Goal: Task Accomplishment & Management: Complete application form

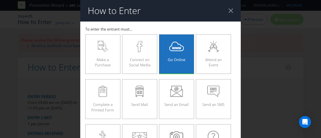
select select "SPECIFIC_URL"
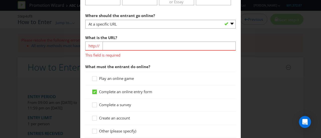
click at [298, 23] on div "How to Enter To enter the entrant must... Make a Purchase Connect on Social Med…" at bounding box center [160, 69] width 321 height 138
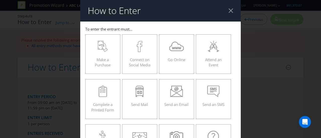
click at [300, 42] on div "How to Enter To enter the entrant must... Make a Purchase Connect on Social Med…" at bounding box center [160, 69] width 321 height 138
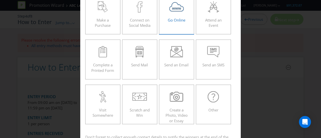
click at [168, 18] on span "Go Online" at bounding box center [177, 20] width 18 height 5
click at [0, 0] on input "Go Online" at bounding box center [0, 0] width 0 height 0
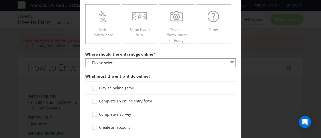
scroll to position [167, 0]
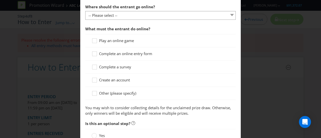
click at [137, 21] on section "Where should the entrant go online? -- Please select -- At a specific URL Using…" at bounding box center [160, 59] width 150 height 114
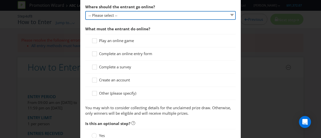
click at [132, 15] on select "-- Please select -- At a specific URL Using a direct link sent to the entrant b…" at bounding box center [160, 15] width 150 height 9
select select "SPECIFIC_URL"
click at [85, 11] on select "-- Please select -- At a specific URL Using a direct link sent to the entrant b…" at bounding box center [160, 15] width 150 height 9
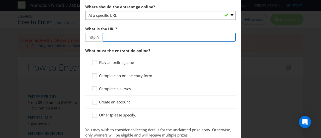
click at [121, 38] on input "text" at bounding box center [168, 37] width 133 height 9
type input "4"
type input "R"
type input "[DOMAIN_NAME]"
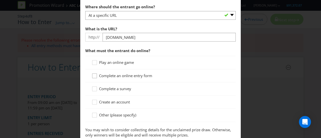
click at [94, 74] on div at bounding box center [94, 74] width 3 height 3
click at [0, 0] on input "Complete an online entry form" at bounding box center [0, 0] width 0 height 0
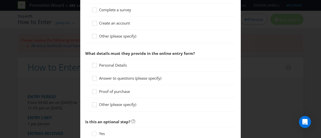
scroll to position [247, 0]
click at [94, 63] on div at bounding box center [94, 63] width 3 height 3
click at [0, 0] on input "Personal Details" at bounding box center [0, 0] width 0 height 0
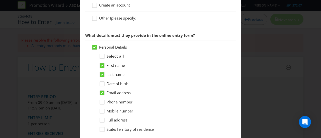
scroll to position [278, 0]
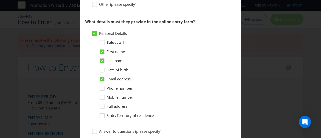
click at [101, 115] on icon at bounding box center [103, 117] width 8 height 8
click at [0, 0] on input "State/Territory of residence" at bounding box center [0, 0] width 0 height 0
click at [102, 69] on icon at bounding box center [103, 71] width 8 height 8
click at [0, 0] on input "Date of birth" at bounding box center [0, 0] width 0 height 0
click at [101, 96] on icon at bounding box center [103, 99] width 8 height 8
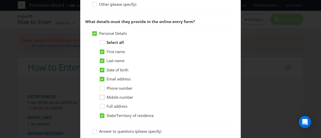
click at [0, 0] on input "Mobile number" at bounding box center [0, 0] width 0 height 0
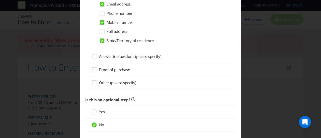
scroll to position [353, 0]
click at [95, 57] on icon at bounding box center [95, 58] width 8 height 8
click at [0, 0] on input "Answer to questions (please specify)" at bounding box center [0, 0] width 0 height 0
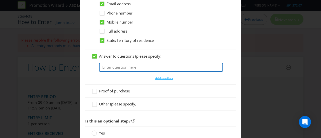
click at [114, 64] on input "text" at bounding box center [161, 67] width 124 height 9
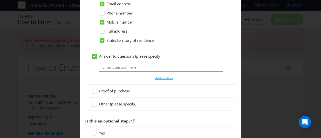
click at [94, 55] on icon at bounding box center [94, 56] width 3 height 2
click at [0, 0] on input "Answer to questions (please specify)" at bounding box center [0, 0] width 0 height 0
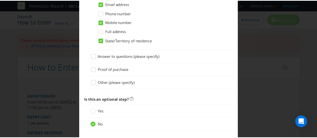
scroll to position [380, 0]
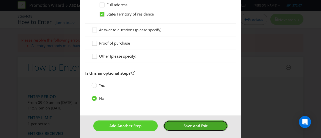
click at [185, 124] on span "Save and Exit" at bounding box center [195, 125] width 24 height 5
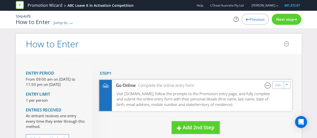
scroll to position [48, 0]
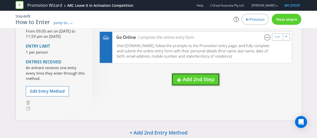
drag, startPoint x: 188, startPoint y: 81, endPoint x: 194, endPoint y: 114, distance: 32.8
click at [194, 114] on div "Entry Period From 09:00 am on [DATE] to 11:59 pm on [DATE] Entry Limit 1 per pe…" at bounding box center [159, 63] width 286 height 114
click at [282, 21] on span "Next step" at bounding box center [285, 19] width 18 height 5
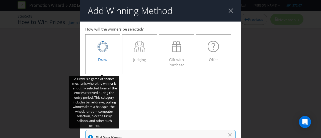
click at [94, 65] on label "Draw" at bounding box center [102, 54] width 35 height 40
click at [0, 0] on input "Draw" at bounding box center [0, 0] width 0 height 0
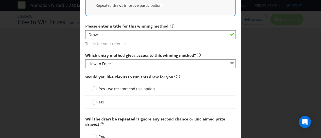
scroll to position [177, 0]
click at [95, 88] on circle at bounding box center [94, 88] width 5 height 5
click at [0, 0] on input "Yes - we recommend this option" at bounding box center [0, 0] width 0 height 0
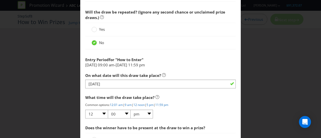
scroll to position [285, 0]
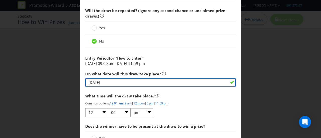
click at [167, 82] on input "[DATE]" at bounding box center [160, 82] width 150 height 9
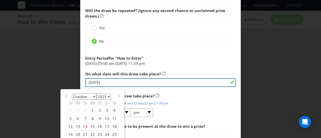
scroll to position [317, 0]
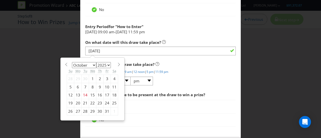
click at [76, 108] on div "27" at bounding box center [78, 111] width 8 height 8
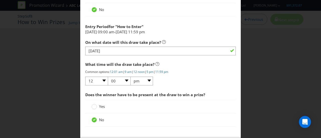
scroll to position [339, 0]
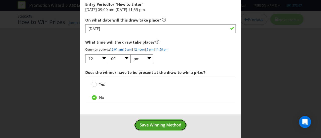
click at [156, 123] on span "Save Winning Method" at bounding box center [161, 125] width 42 height 6
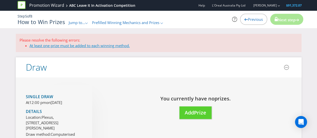
click at [117, 46] on link "At least one prize must be added to each winning method." at bounding box center [80, 45] width 100 height 5
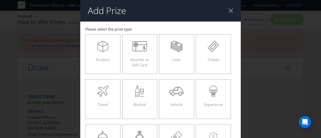
click at [228, 9] on div at bounding box center [230, 10] width 5 height 5
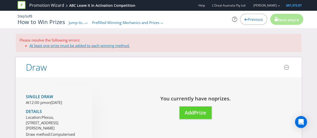
click at [90, 47] on link "At least one prize must be added to each winning method." at bounding box center [80, 45] width 100 height 5
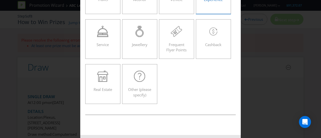
scroll to position [105, 0]
click at [278, 74] on div "Add Prize [GEOGRAPHIC_DATA] [GEOGRAPHIC_DATA] [GEOGRAPHIC_DATA] [GEOGRAPHIC_DAT…" at bounding box center [160, 69] width 321 height 138
click at [258, 46] on div "Add Prize [GEOGRAPHIC_DATA] [GEOGRAPHIC_DATA] [GEOGRAPHIC_DATA] [GEOGRAPHIC_DAT…" at bounding box center [160, 69] width 321 height 138
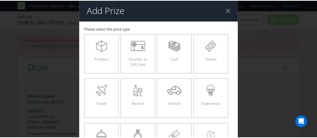
scroll to position [0, 0]
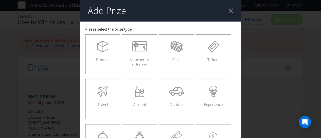
click at [228, 12] on div at bounding box center [230, 10] width 5 height 5
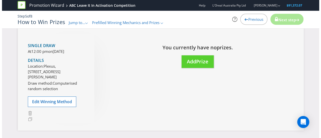
scroll to position [51, 0]
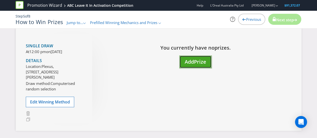
click at [197, 60] on span "Prize" at bounding box center [200, 61] width 12 height 7
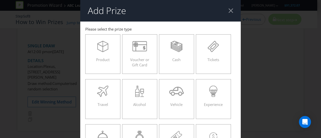
scroll to position [18, 0]
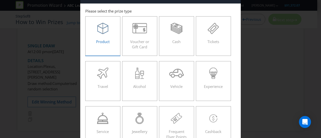
click at [98, 34] on div "Product" at bounding box center [102, 34] width 25 height 23
click at [0, 0] on input "Product" at bounding box center [0, 0] width 0 height 0
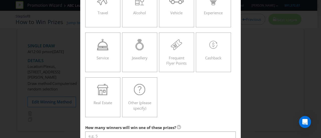
scroll to position [149, 0]
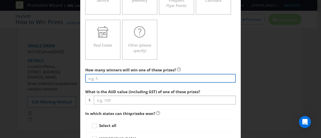
click at [127, 80] on input "number" at bounding box center [160, 78] width 150 height 9
type input "3"
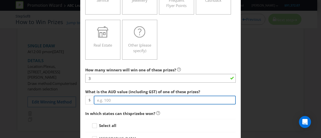
click at [111, 99] on input "number" at bounding box center [165, 100] width 142 height 9
type input "1"
type input "2"
click at [110, 99] on input "3000" at bounding box center [165, 100] width 142 height 9
type input "3"
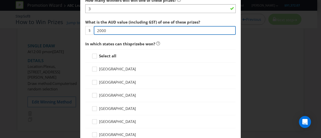
scroll to position [219, 0]
type input "2000"
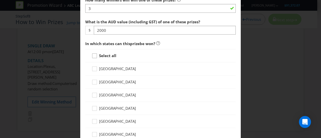
click at [95, 54] on icon at bounding box center [95, 57] width 8 height 8
click at [0, 0] on input "Select all" at bounding box center [0, 0] width 0 height 0
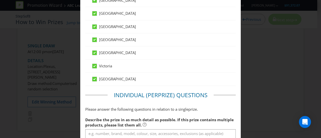
scroll to position [352, 0]
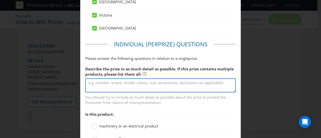
click at [129, 83] on textarea at bounding box center [160, 85] width 150 height 14
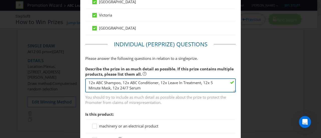
type textarea "12x ABC Shampoo, 12x ABC Conditioner, 12x Leave In Treatment, 12x 5 Minute Mask…"
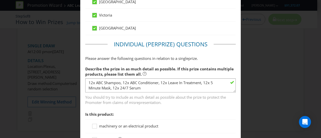
click at [41, 100] on div "Add Prize [GEOGRAPHIC_DATA] [GEOGRAPHIC_DATA] [GEOGRAPHIC_DATA] [GEOGRAPHIC_DAT…" at bounding box center [160, 69] width 321 height 138
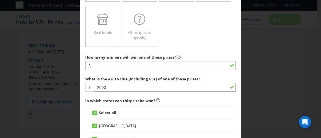
scroll to position [162, 0]
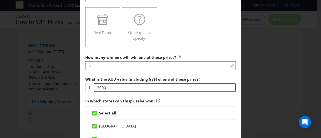
click at [97, 86] on input "2000" at bounding box center [165, 87] width 142 height 9
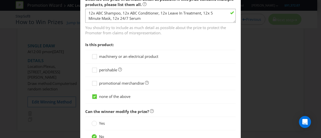
scroll to position [467, 0]
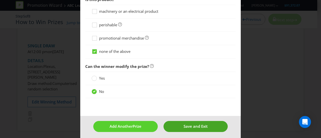
type input "4000"
click at [197, 124] on span "Save and Exit" at bounding box center [195, 126] width 24 height 5
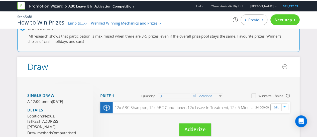
scroll to position [101, 0]
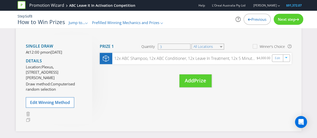
click at [290, 19] on span "Next step" at bounding box center [287, 19] width 18 height 5
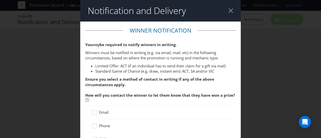
scroll to position [49, 0]
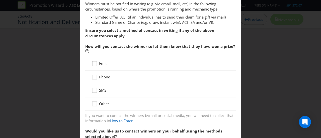
click at [95, 65] on icon at bounding box center [95, 65] width 8 height 8
click at [0, 0] on input "Email" at bounding box center [0, 0] width 0 height 0
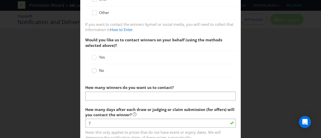
click at [93, 69] on div at bounding box center [94, 69] width 3 height 3
click at [0, 0] on input "No" at bounding box center [0, 0] width 0 height 0
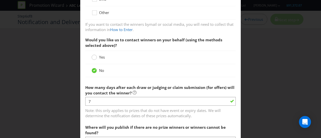
click at [94, 56] on div at bounding box center [94, 55] width 3 height 3
click at [0, 0] on input "Yes" at bounding box center [0, 0] width 0 height 0
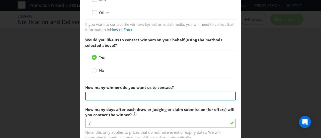
click at [109, 92] on input "text" at bounding box center [160, 96] width 150 height 9
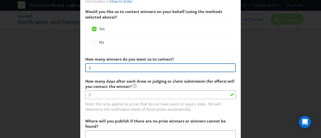
scroll to position [234, 0]
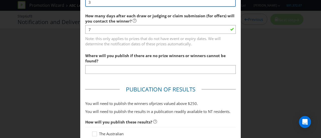
type input "3"
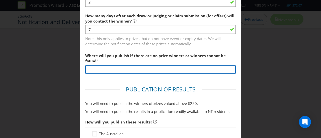
click at [123, 66] on input "text" at bounding box center [160, 69] width 150 height 9
type input "n/a"
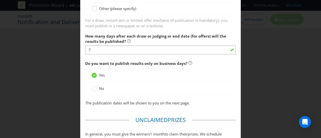
scroll to position [409, 0]
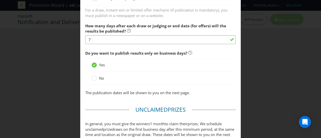
click at [96, 78] on label "No" at bounding box center [98, 78] width 14 height 5
click at [0, 0] on input "No" at bounding box center [0, 0] width 0 height 0
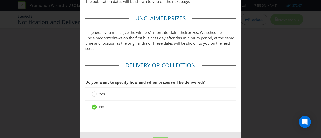
scroll to position [518, 0]
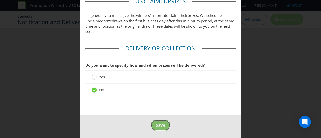
click at [159, 125] on span "Save" at bounding box center [160, 126] width 9 height 6
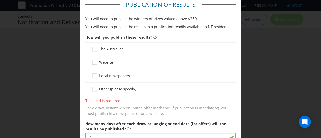
scroll to position [317, 0]
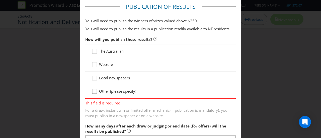
click at [93, 91] on icon at bounding box center [95, 93] width 8 height 8
click at [0, 0] on input "Other (please specify)" at bounding box center [0, 0] width 0 height 0
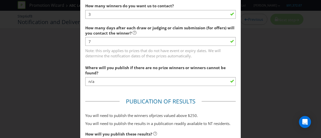
scroll to position [199, 0]
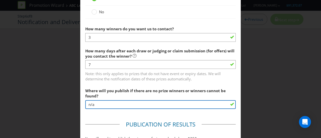
click at [129, 104] on input "n/a" at bounding box center [160, 104] width 150 height 9
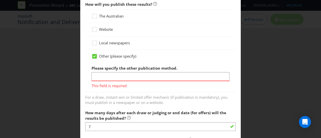
scroll to position [335, 0]
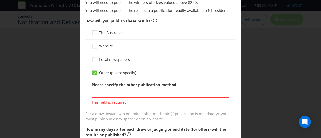
click at [121, 95] on input "text" at bounding box center [160, 93] width 138 height 9
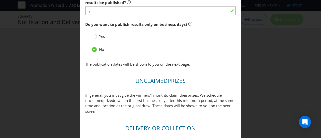
scroll to position [547, 0]
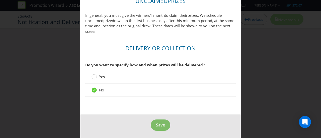
type input "@redkenpro_anz"
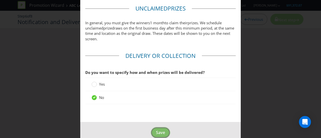
click at [156, 128] on button "Save" at bounding box center [161, 132] width 20 height 11
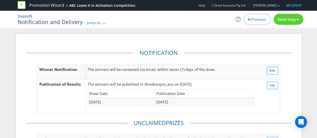
click at [294, 18] on span "Next step" at bounding box center [287, 19] width 18 height 5
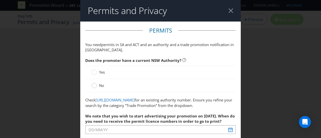
click at [92, 85] on circle at bounding box center [94, 85] width 5 height 5
click at [0, 0] on input "No" at bounding box center [0, 0] width 0 height 0
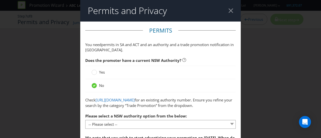
scroll to position [83, 0]
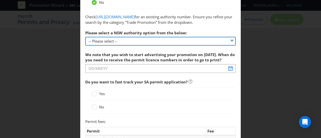
click at [107, 46] on select "-- Please select -- 1 year authority ($468) 3 year authority ($722) 5 year auth…" at bounding box center [160, 41] width 150 height 9
select select "PERMIT_NSW_1_YEAR_AUTHORITY"
click at [85, 46] on select "-- Please select -- 1 year authority ($468) 3 year authority ($722) 5 year auth…" at bounding box center [160, 41] width 150 height 9
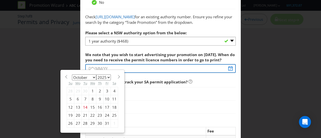
click at [114, 73] on div "We note that you wish to start advertising your promotion on [DATE]. When do yo…" at bounding box center [160, 62] width 150 height 24
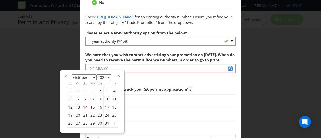
click at [82, 120] on div "21" at bounding box center [85, 116] width 7 height 8
type input "[DATE]"
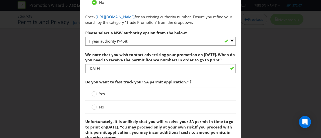
scroll to position [120, 0]
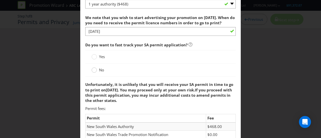
click at [95, 73] on circle at bounding box center [94, 70] width 5 height 5
click at [0, 0] on input "No" at bounding box center [0, 0] width 0 height 0
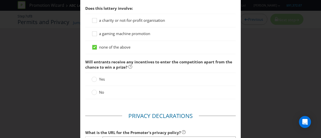
scroll to position [541, 0]
click at [95, 94] on icon at bounding box center [93, 91] width 5 height 5
click at [0, 0] on input "No" at bounding box center [0, 0] width 0 height 0
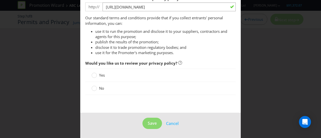
scroll to position [678, 0]
click at [94, 91] on circle at bounding box center [94, 88] width 5 height 5
click at [0, 0] on input "No" at bounding box center [0, 0] width 0 height 0
click at [148, 122] on footer "Save Cancel" at bounding box center [160, 125] width 160 height 25
click at [148, 126] on span "Save" at bounding box center [152, 124] width 9 height 6
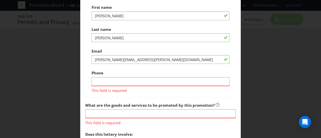
scroll to position [430, 0]
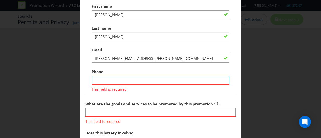
click at [129, 85] on input "text" at bounding box center [160, 80] width 138 height 9
type input "0427236234"
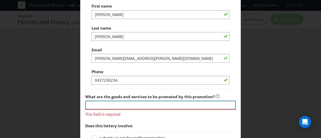
click at [130, 117] on div "What are the goods and services to be promoted by this promotion? This field is…" at bounding box center [160, 104] width 150 height 25
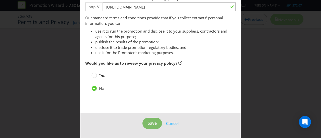
type input "Acidic Bonding Concentrate Range"
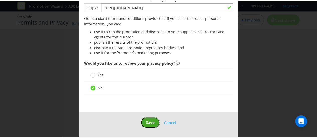
scroll to position [683, 0]
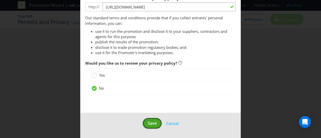
click at [152, 125] on span "Save" at bounding box center [152, 124] width 9 height 6
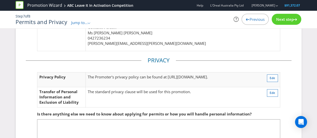
scroll to position [211, 0]
click at [281, 17] on span "Next step" at bounding box center [285, 19] width 18 height 5
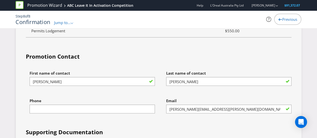
scroll to position [1592, 0]
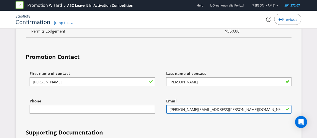
click at [179, 105] on input "[PERSON_NAME][EMAIL_ADDRESS][PERSON_NAME][DOMAIN_NAME]" at bounding box center [228, 109] width 125 height 9
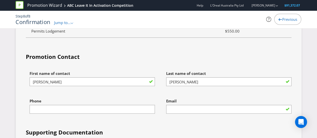
type input "[PERSON_NAME][EMAIL_ADDRESS][PERSON_NAME][DOMAIN_NAME]"
